Goal: Contribute content: Add original content to the website for others to see

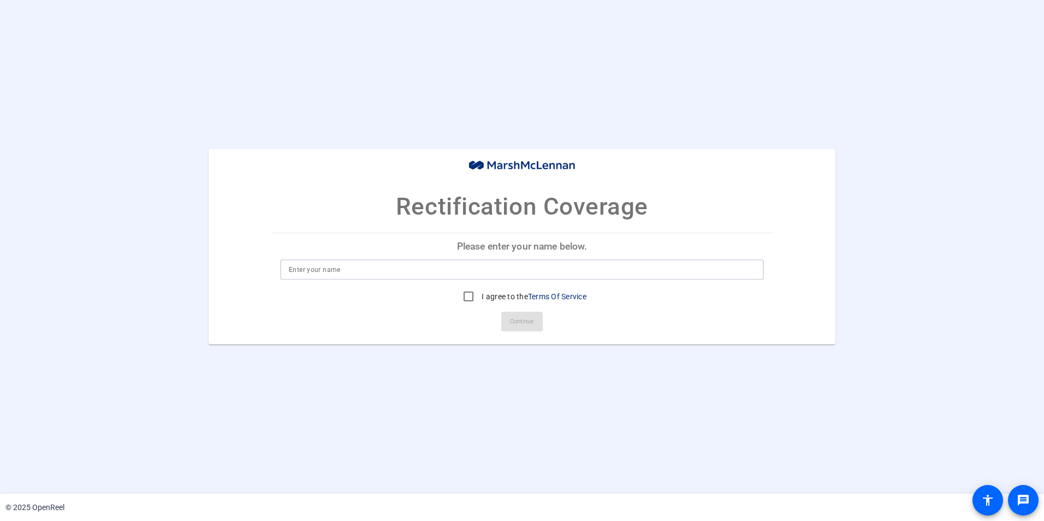
click at [322, 268] on input at bounding box center [522, 269] width 467 height 13
type input "[PERSON_NAME]"
click at [473, 298] on input "I agree to the Terms Of Service" at bounding box center [469, 297] width 22 height 22
checkbox input "true"
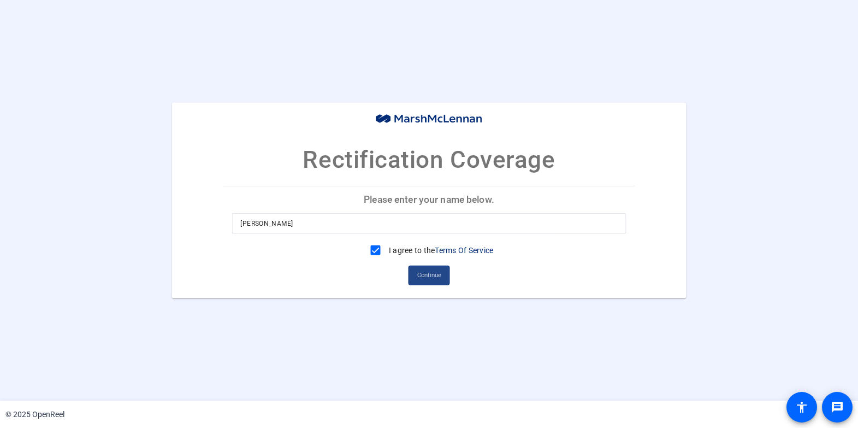
click at [429, 279] on span "Continue" at bounding box center [429, 275] width 24 height 16
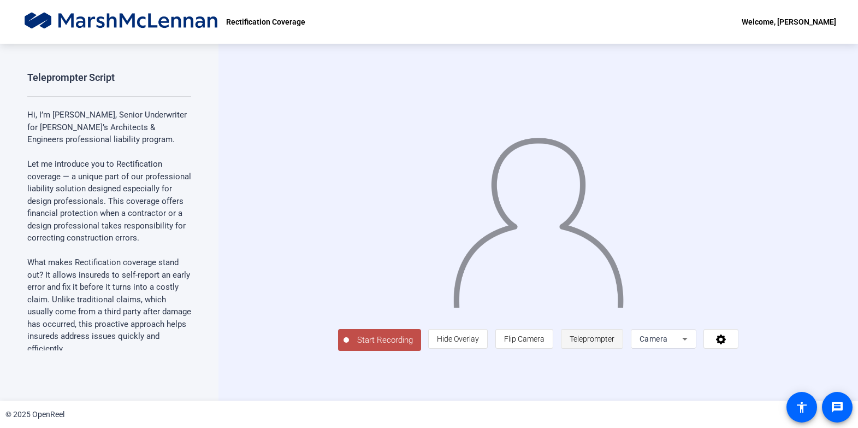
click at [615, 343] on span "Teleprompter" at bounding box center [592, 338] width 45 height 9
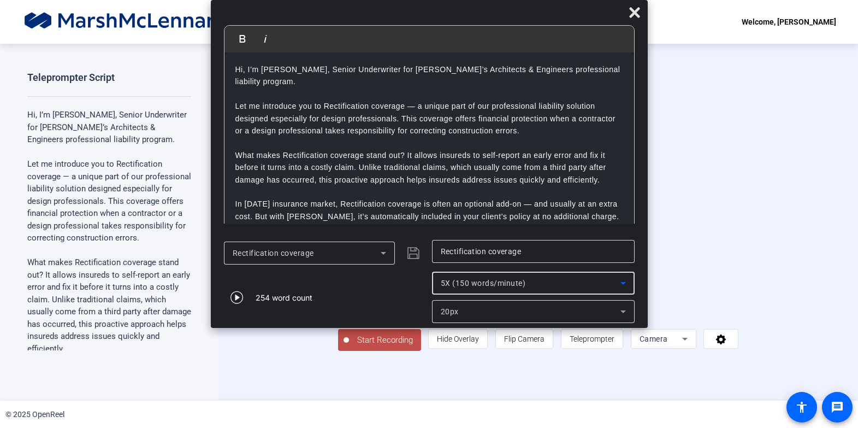
click at [474, 281] on span "5X (150 words/minute)" at bounding box center [483, 283] width 85 height 9
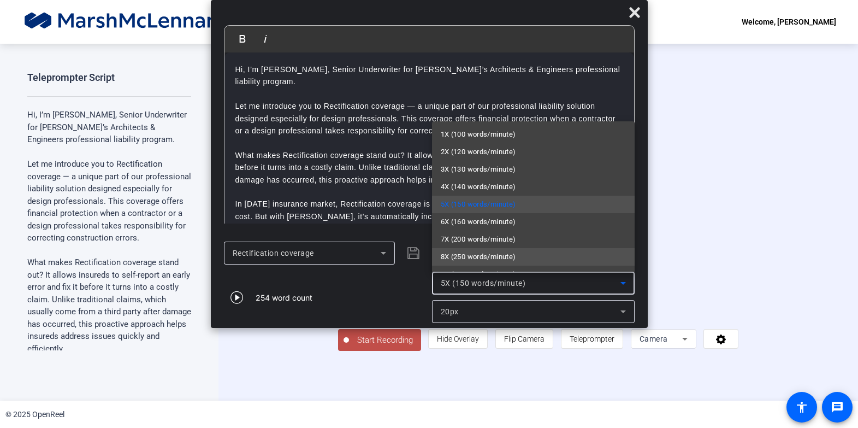
click at [462, 254] on span "8X (250 words/minute)" at bounding box center [478, 256] width 75 height 13
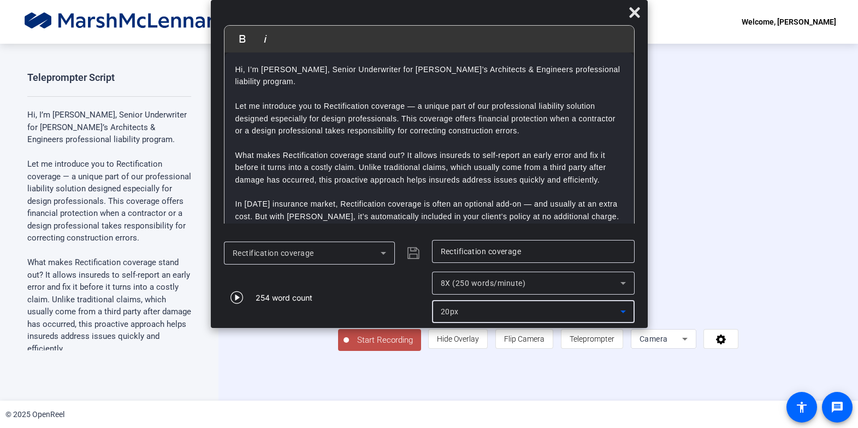
click at [453, 310] on span "20px" at bounding box center [450, 311] width 18 height 9
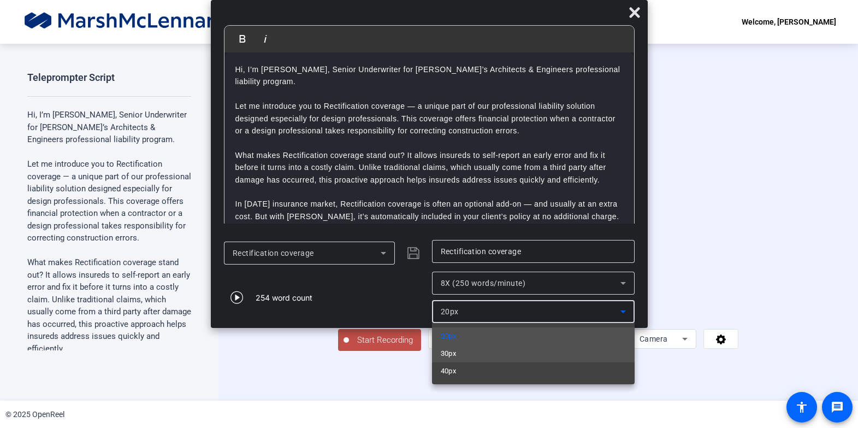
click at [453, 348] on span "30px" at bounding box center [449, 353] width 16 height 13
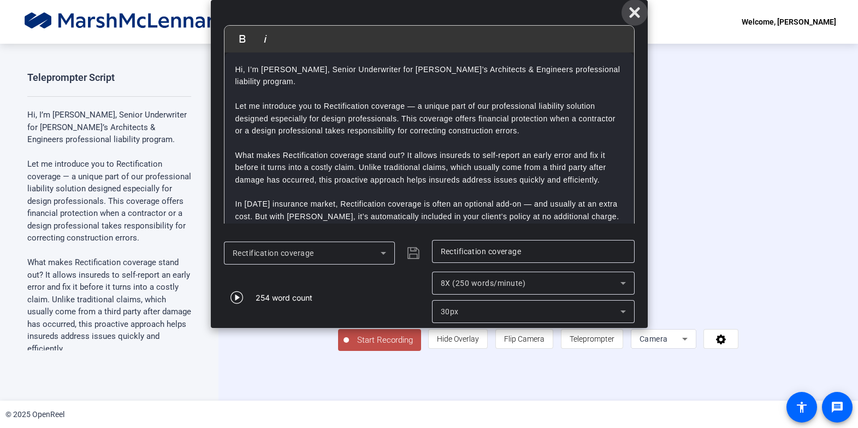
click at [635, 11] on icon at bounding box center [634, 12] width 10 height 10
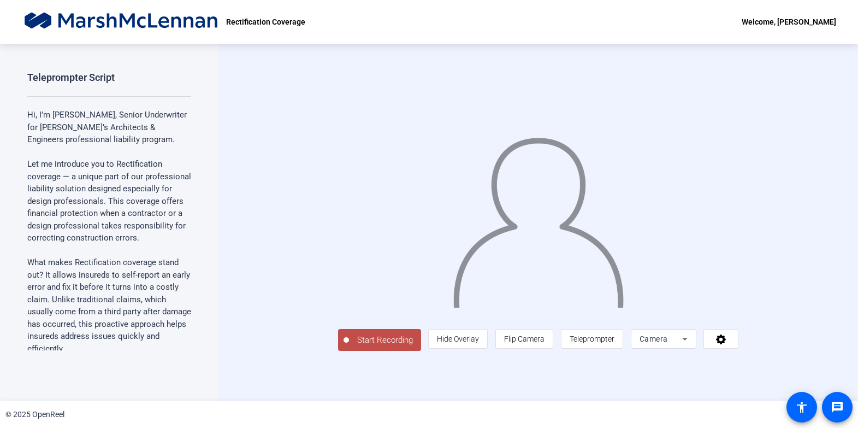
click at [349, 346] on span "Start Recording" at bounding box center [385, 340] width 72 height 13
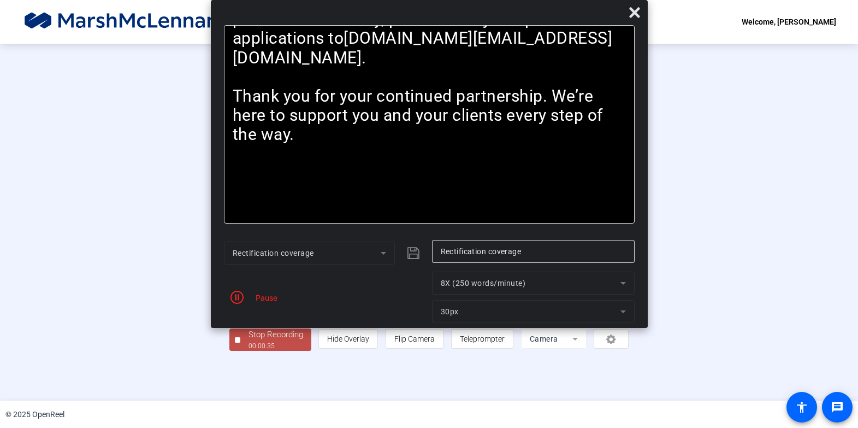
click at [249, 341] on div "Stop Recording" at bounding box center [276, 334] width 55 height 13
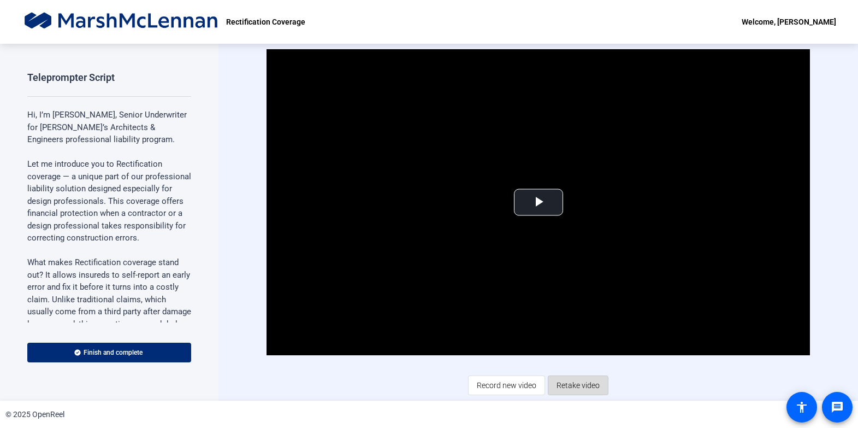
click at [572, 387] on span "Retake video" at bounding box center [578, 385] width 43 height 21
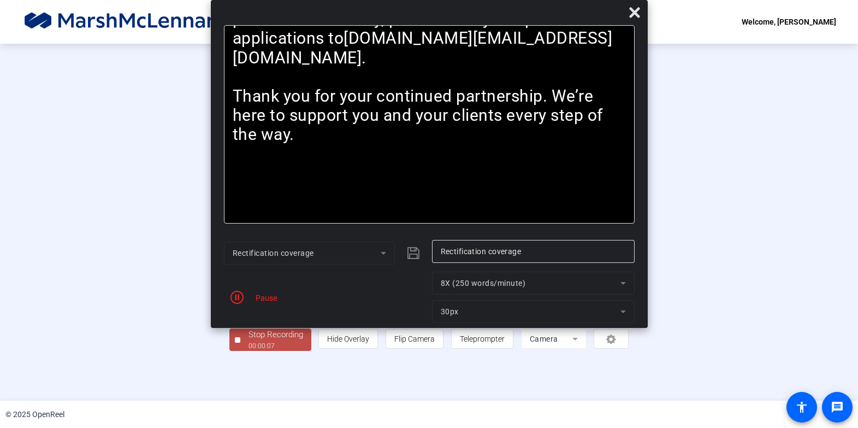
click at [249, 341] on div "Stop Recording" at bounding box center [276, 334] width 55 height 13
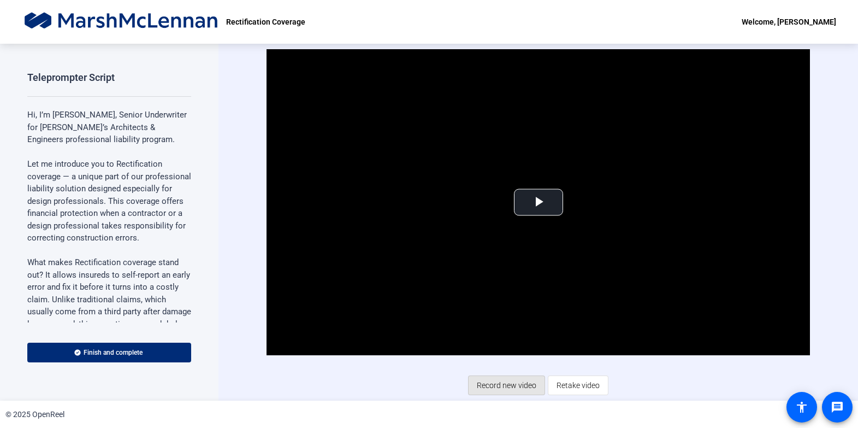
click at [525, 386] on span "Record new video" at bounding box center [507, 385] width 60 height 21
